Goal: Check status: Check status

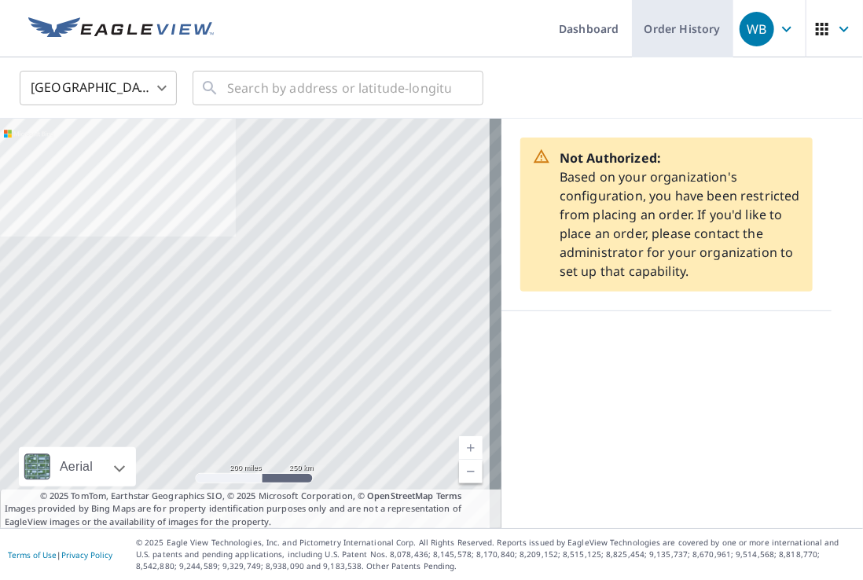
click at [670, 32] on link "Order History" at bounding box center [682, 28] width 101 height 57
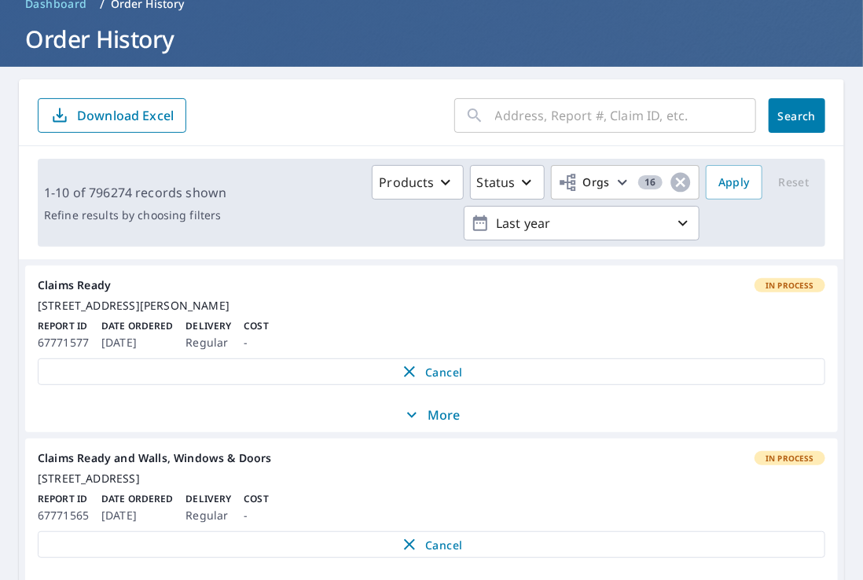
scroll to position [157, 0]
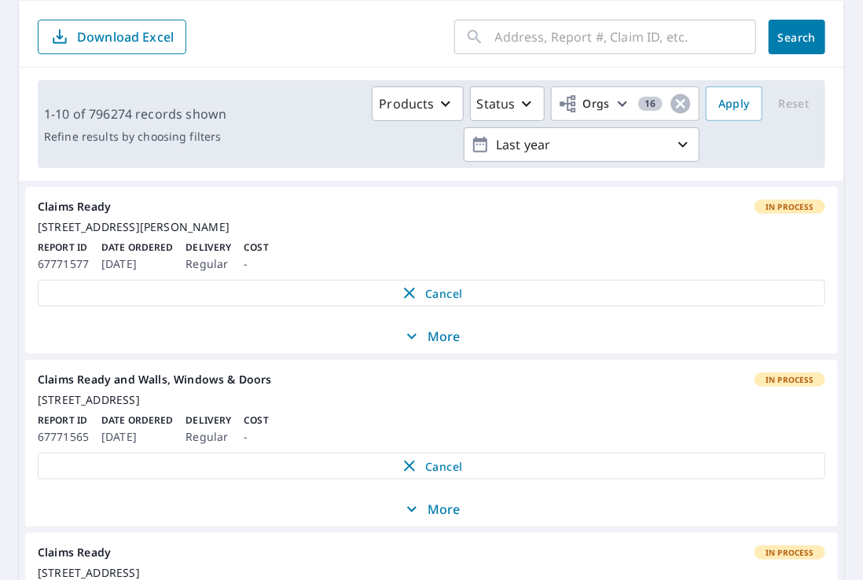
click at [541, 39] on input "text" at bounding box center [625, 37] width 261 height 44
click at [520, 38] on input "text" at bounding box center [625, 37] width 261 height 44
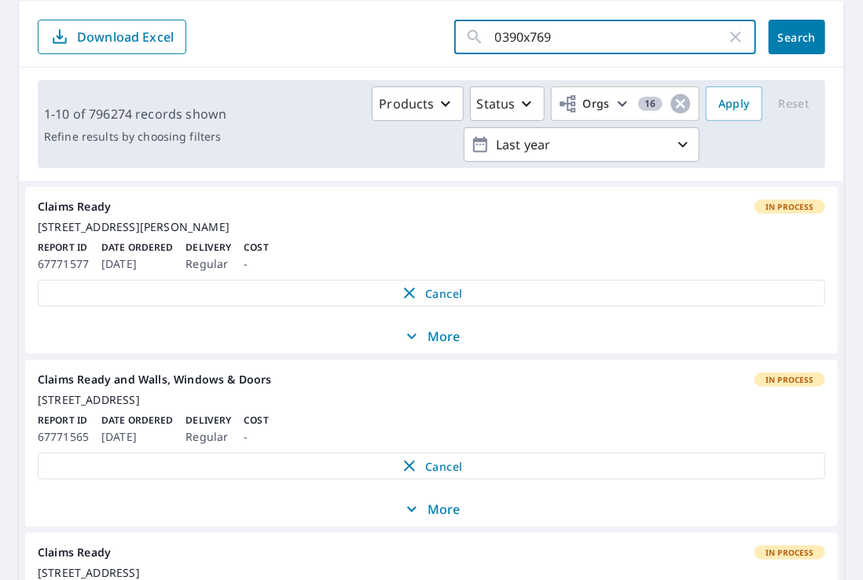
type input "0390x769z"
click at [781, 36] on span "Search" at bounding box center [796, 37] width 31 height 15
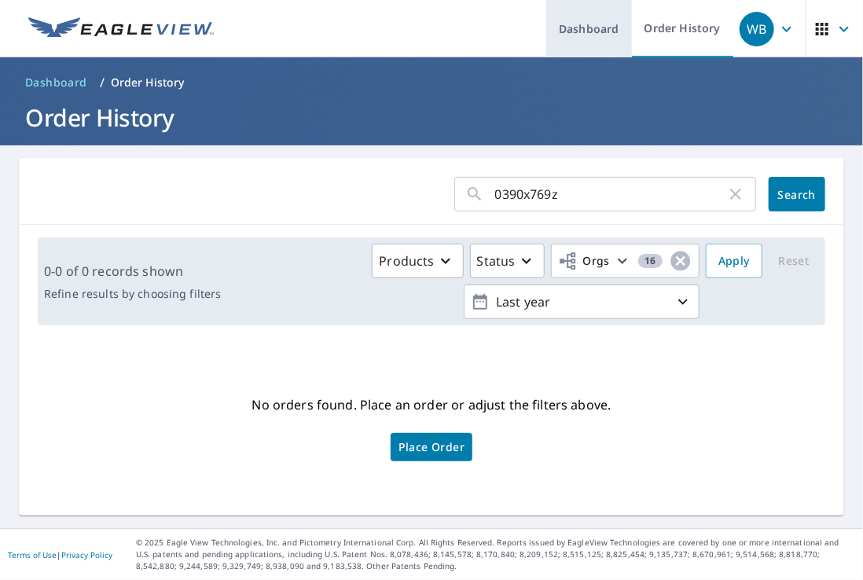
click at [555, 26] on link "Dashboard" at bounding box center [589, 28] width 86 height 57
